Goal: Task Accomplishment & Management: Manage account settings

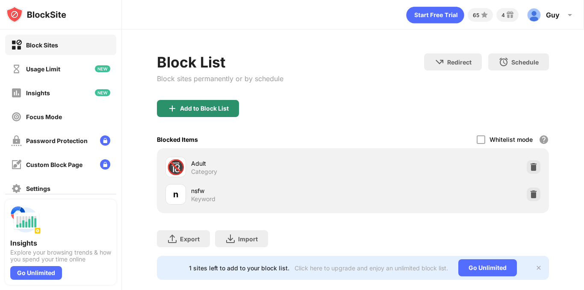
click at [223, 102] on div "Add to Block List" at bounding box center [198, 108] width 82 height 17
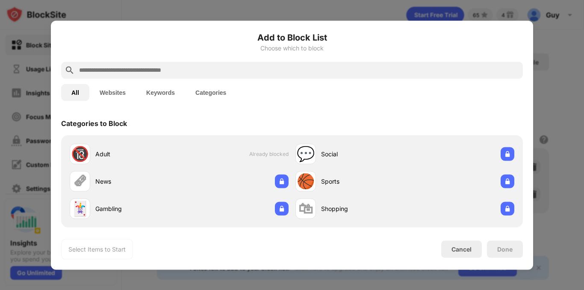
click at [203, 73] on input "text" at bounding box center [298, 70] width 441 height 10
click at [203, 72] on input "text" at bounding box center [298, 70] width 441 height 10
click at [215, 75] on input "text" at bounding box center [298, 70] width 441 height 10
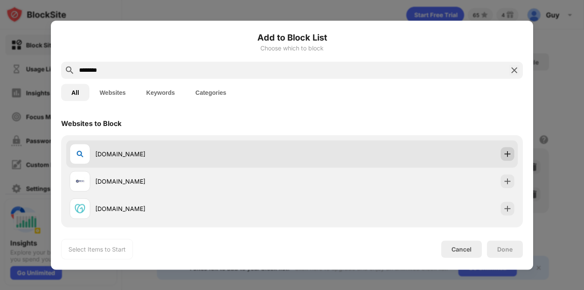
click at [501, 158] on div at bounding box center [508, 154] width 14 height 14
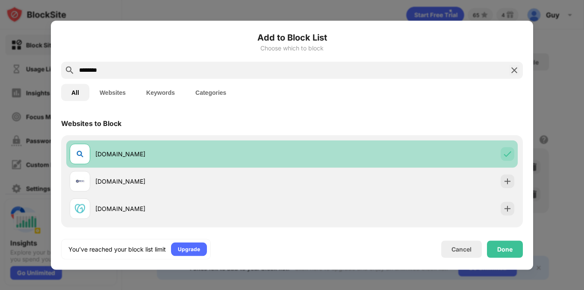
click at [501, 159] on div at bounding box center [508, 154] width 14 height 14
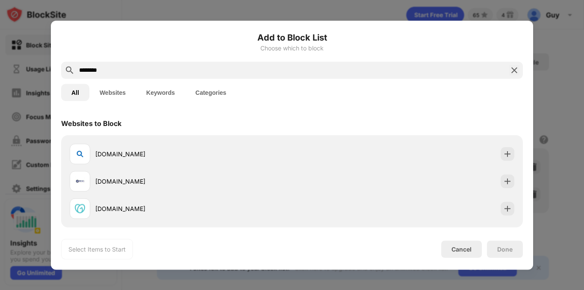
drag, startPoint x: 164, startPoint y: 73, endPoint x: 82, endPoint y: 68, distance: 82.2
click at [88, 67] on input "********" at bounding box center [291, 70] width 427 height 10
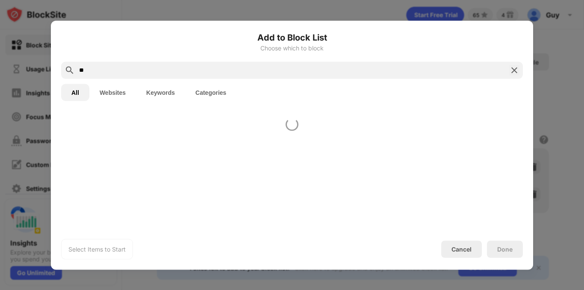
type input "*"
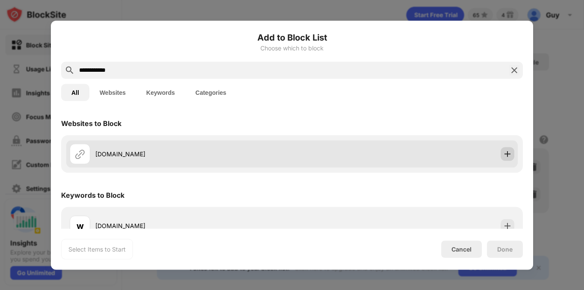
type input "**********"
click at [503, 155] on img at bounding box center [507, 154] width 9 height 9
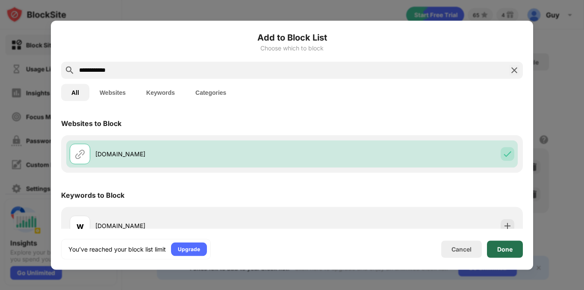
click at [501, 246] on div "Done" at bounding box center [504, 249] width 15 height 7
